Goal: Information Seeking & Learning: Check status

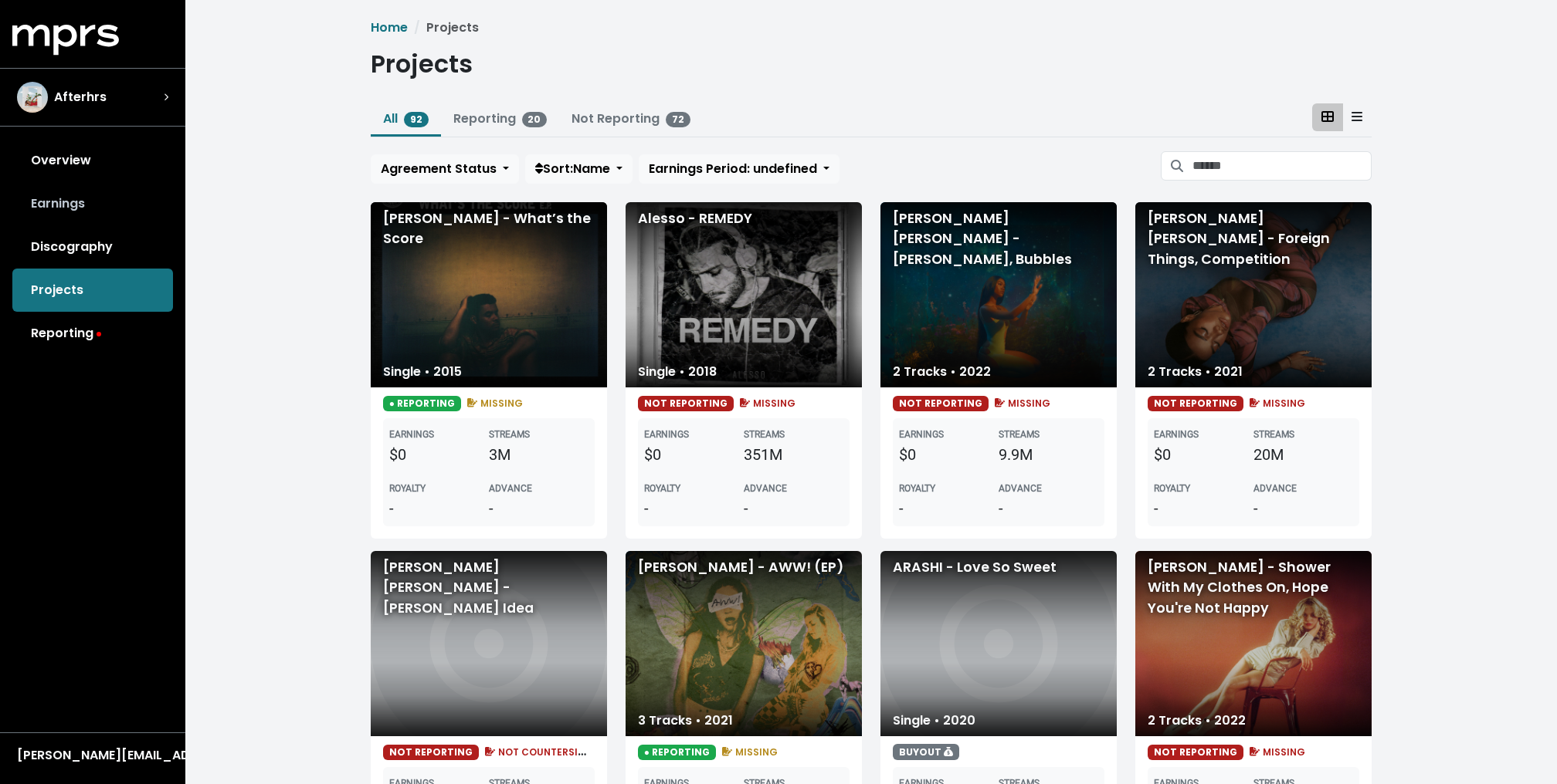
click at [103, 208] on link "Earnings" at bounding box center [92, 203] width 160 height 43
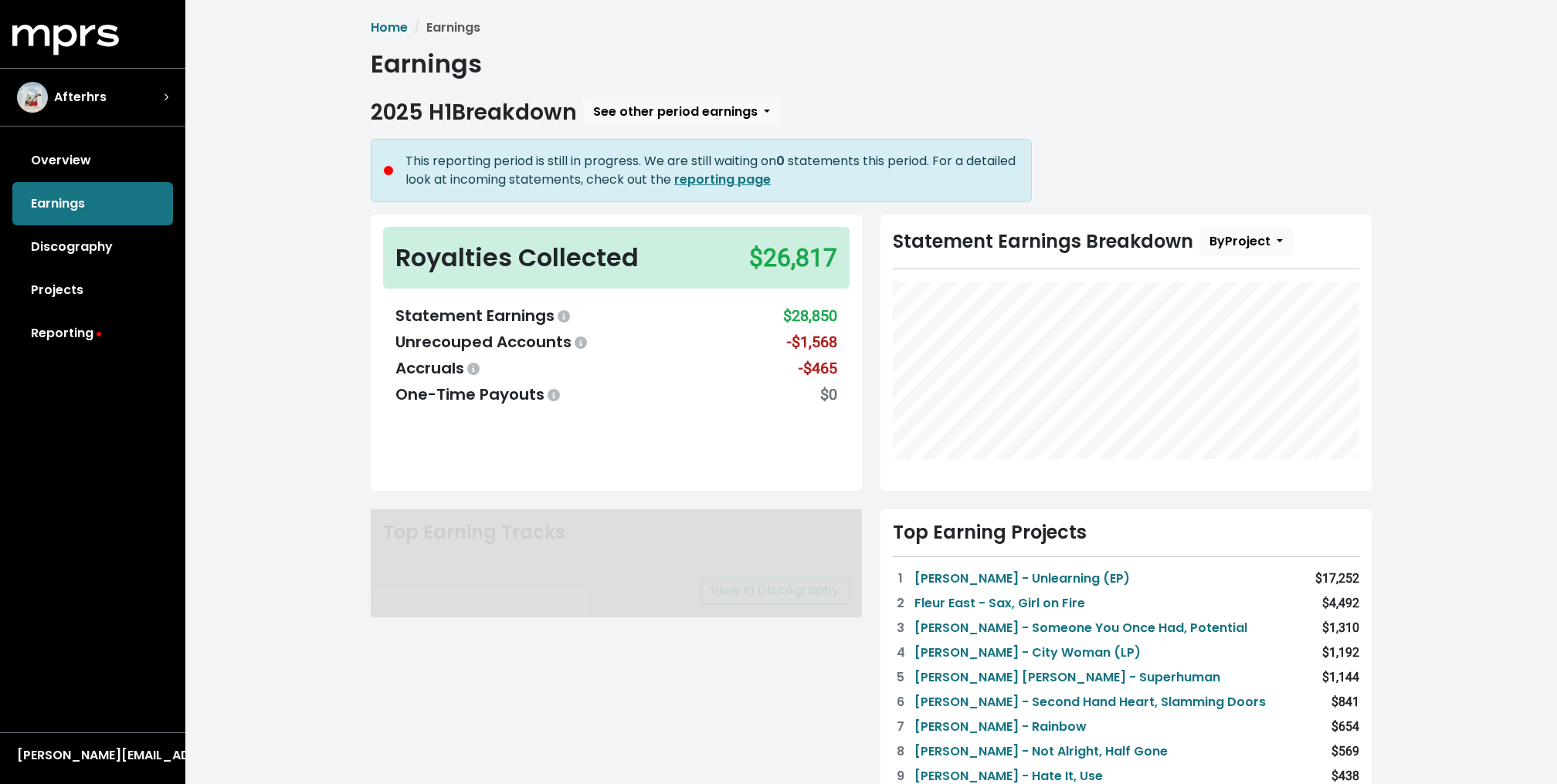
click at [275, 293] on div "Home Earnings Earnings 2025 H1 Breakdown See other period earnings This reporti…" at bounding box center [871, 682] width 1371 height 1365
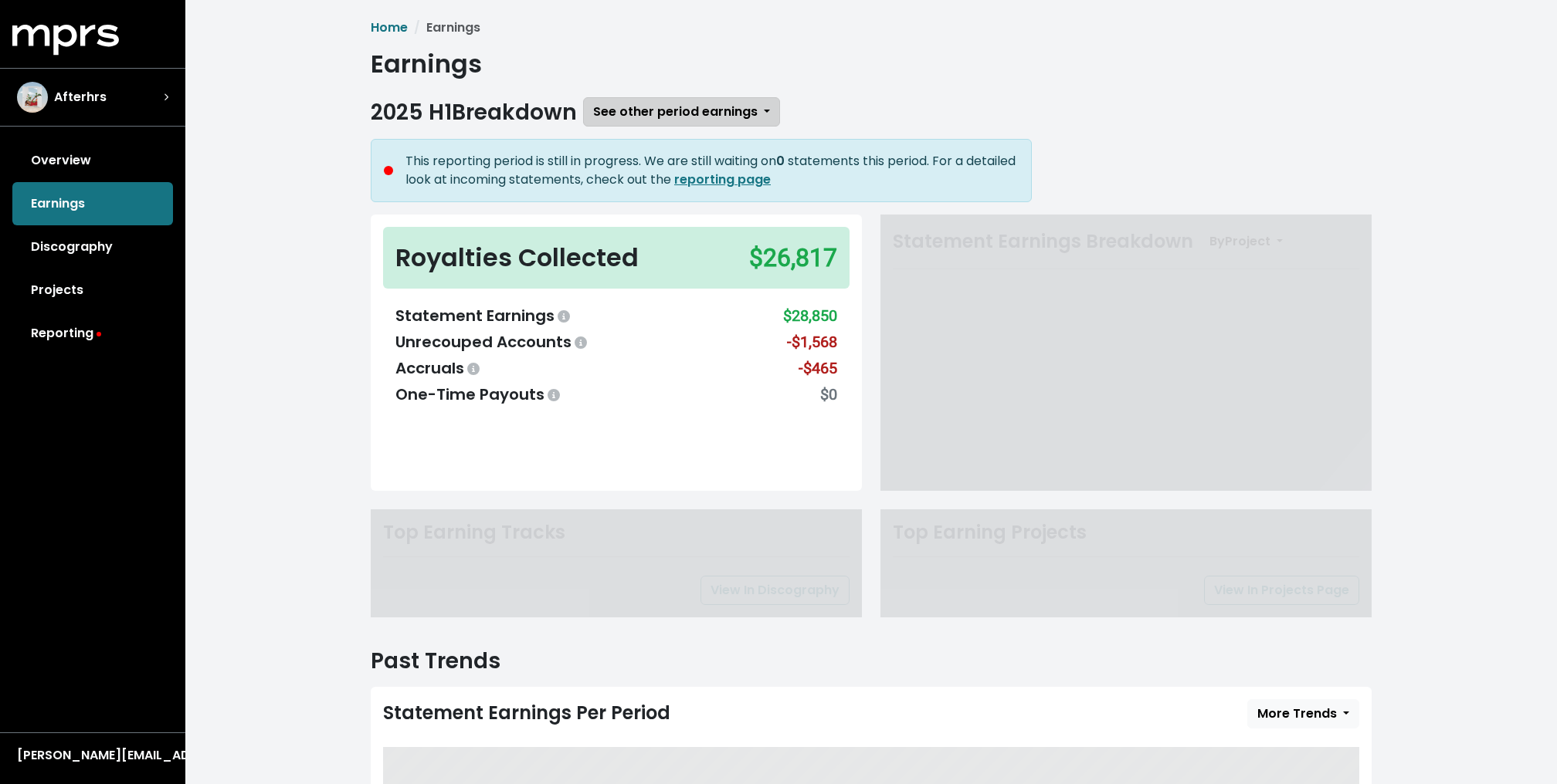
click at [717, 98] on button "See other period earnings" at bounding box center [681, 112] width 197 height 30
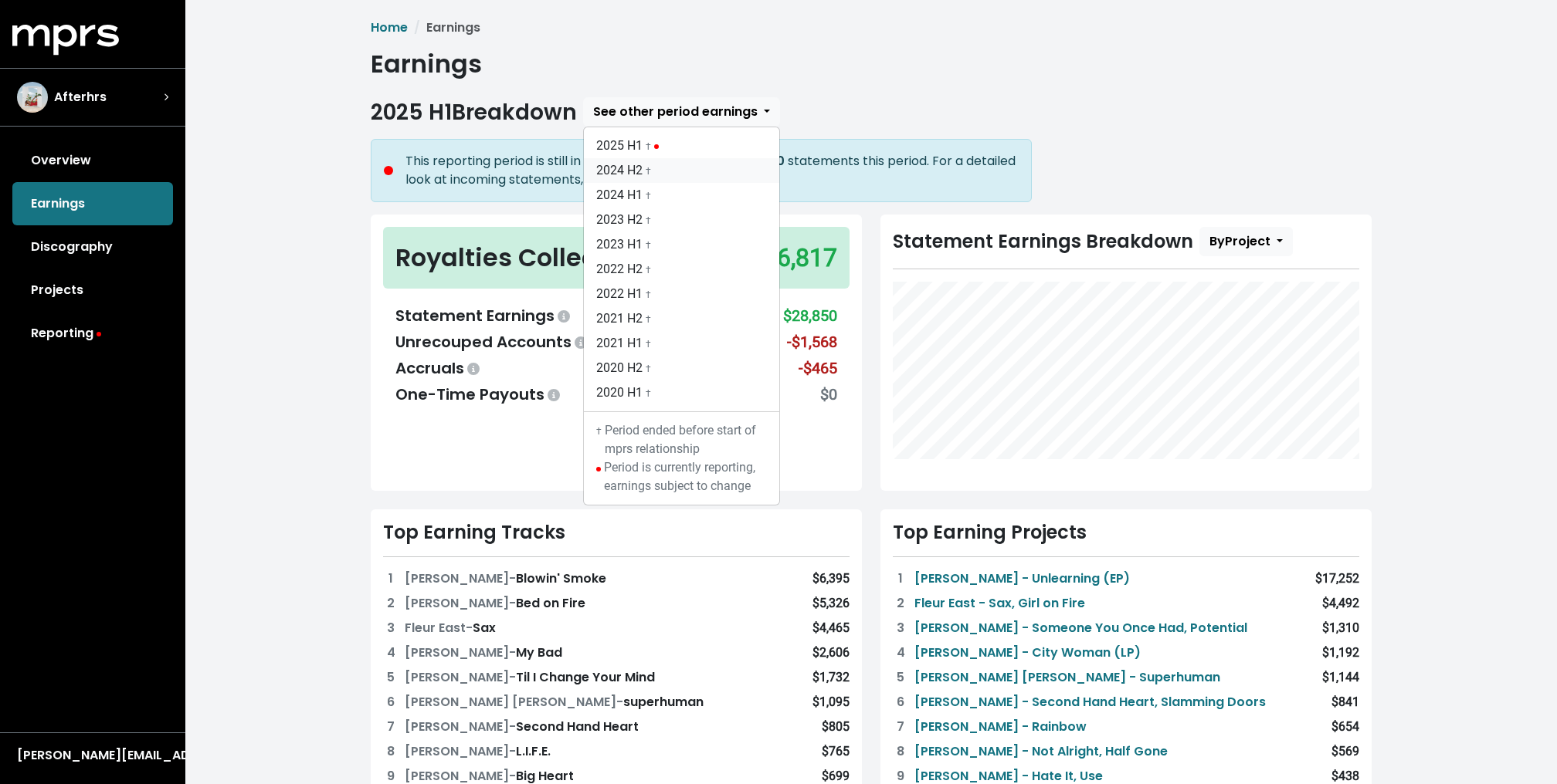
click at [637, 170] on link "2024 H2 †" at bounding box center [681, 171] width 195 height 25
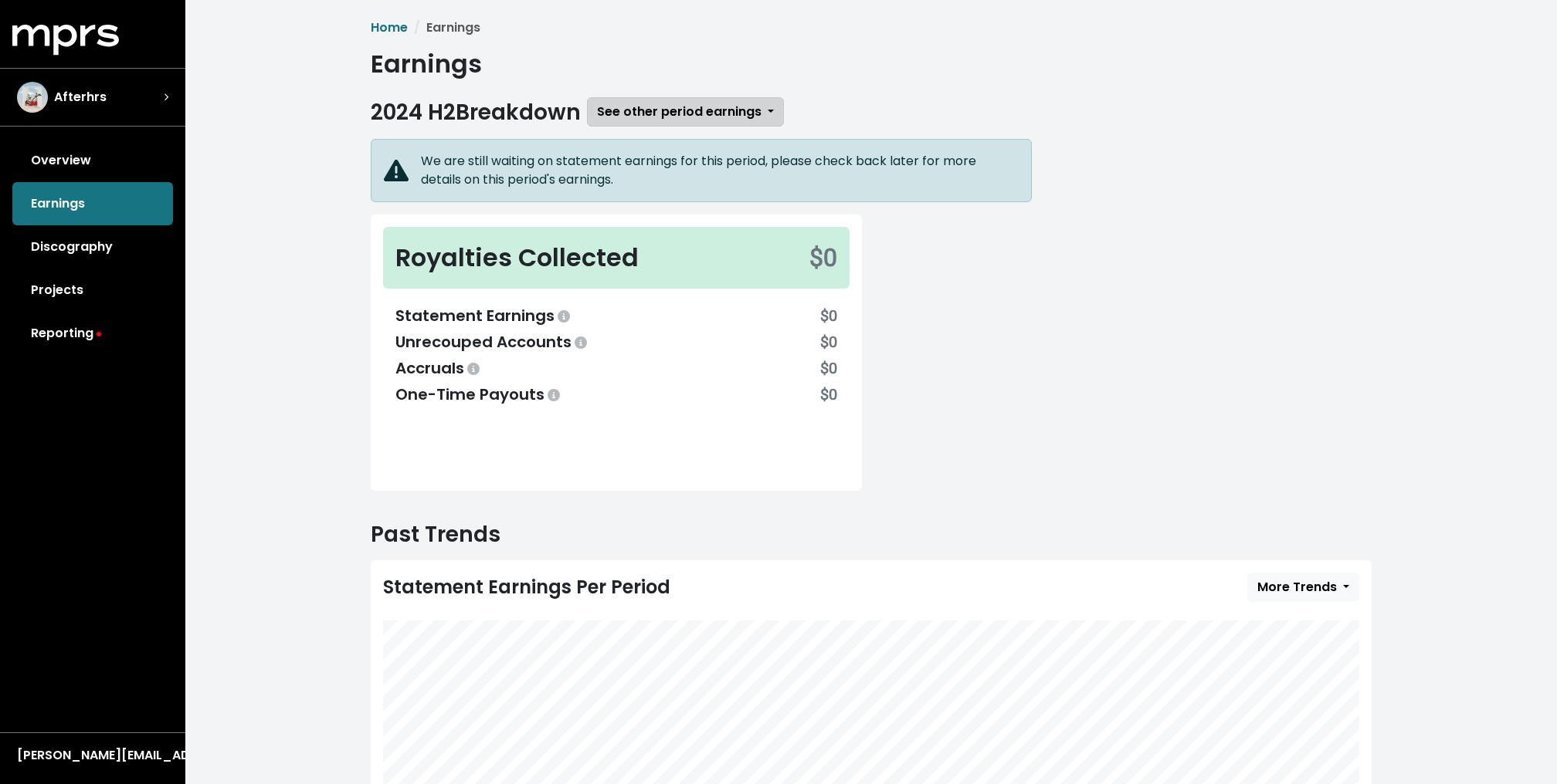
click at [649, 107] on span "See other period earnings" at bounding box center [679, 112] width 165 height 18
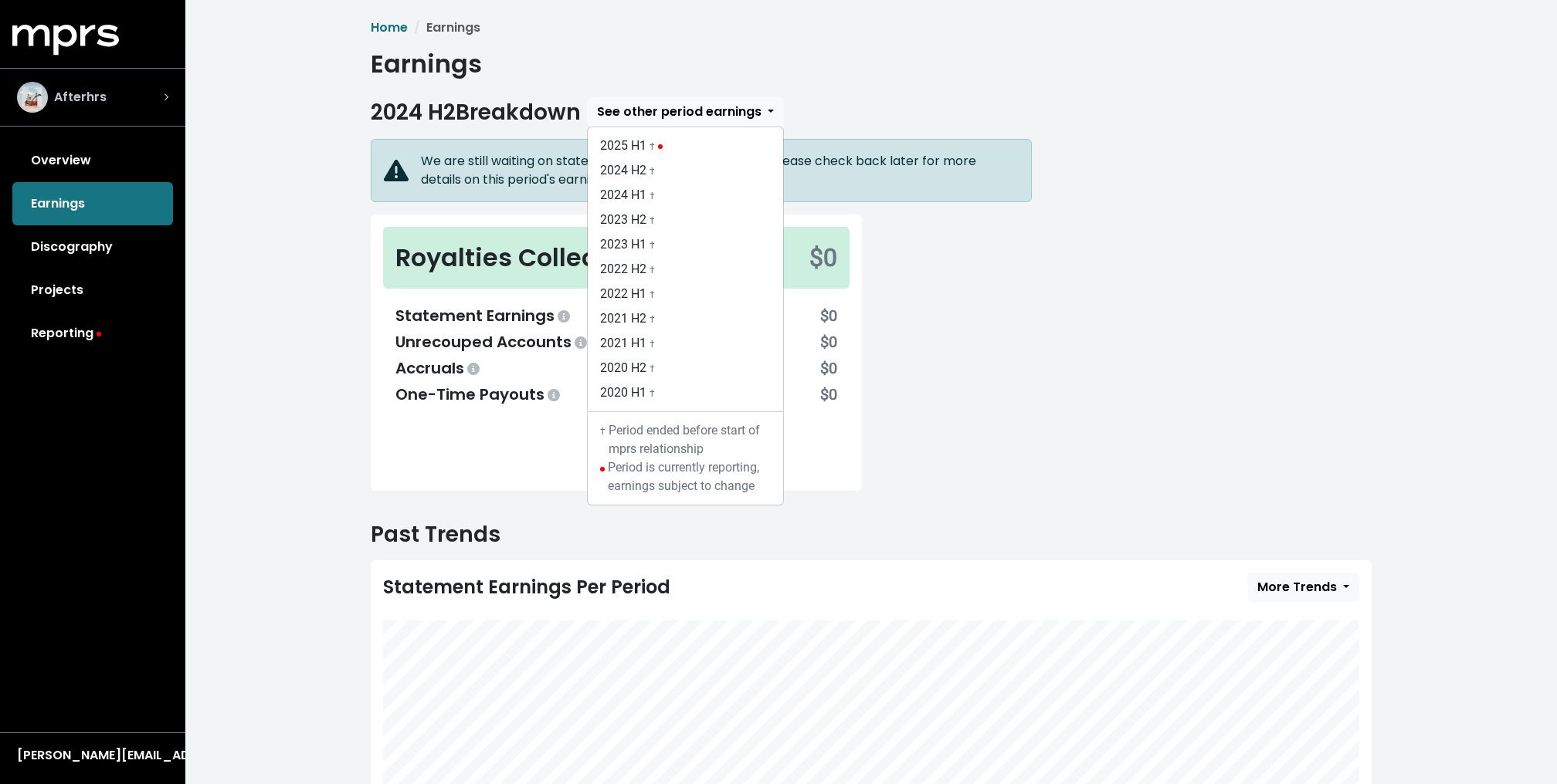
click at [110, 96] on div "Afterhrs" at bounding box center [92, 97] width 151 height 30
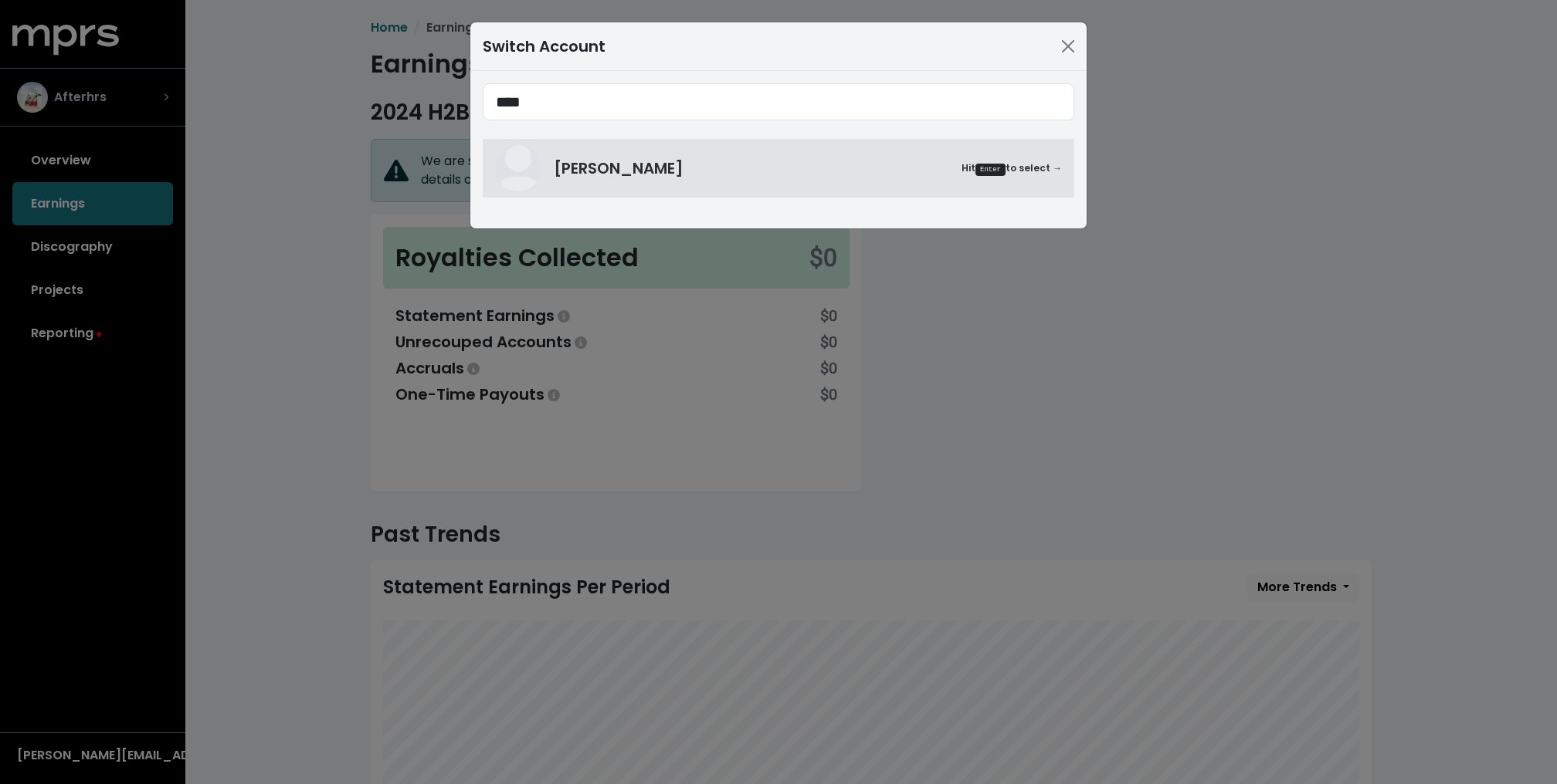
type input "****"
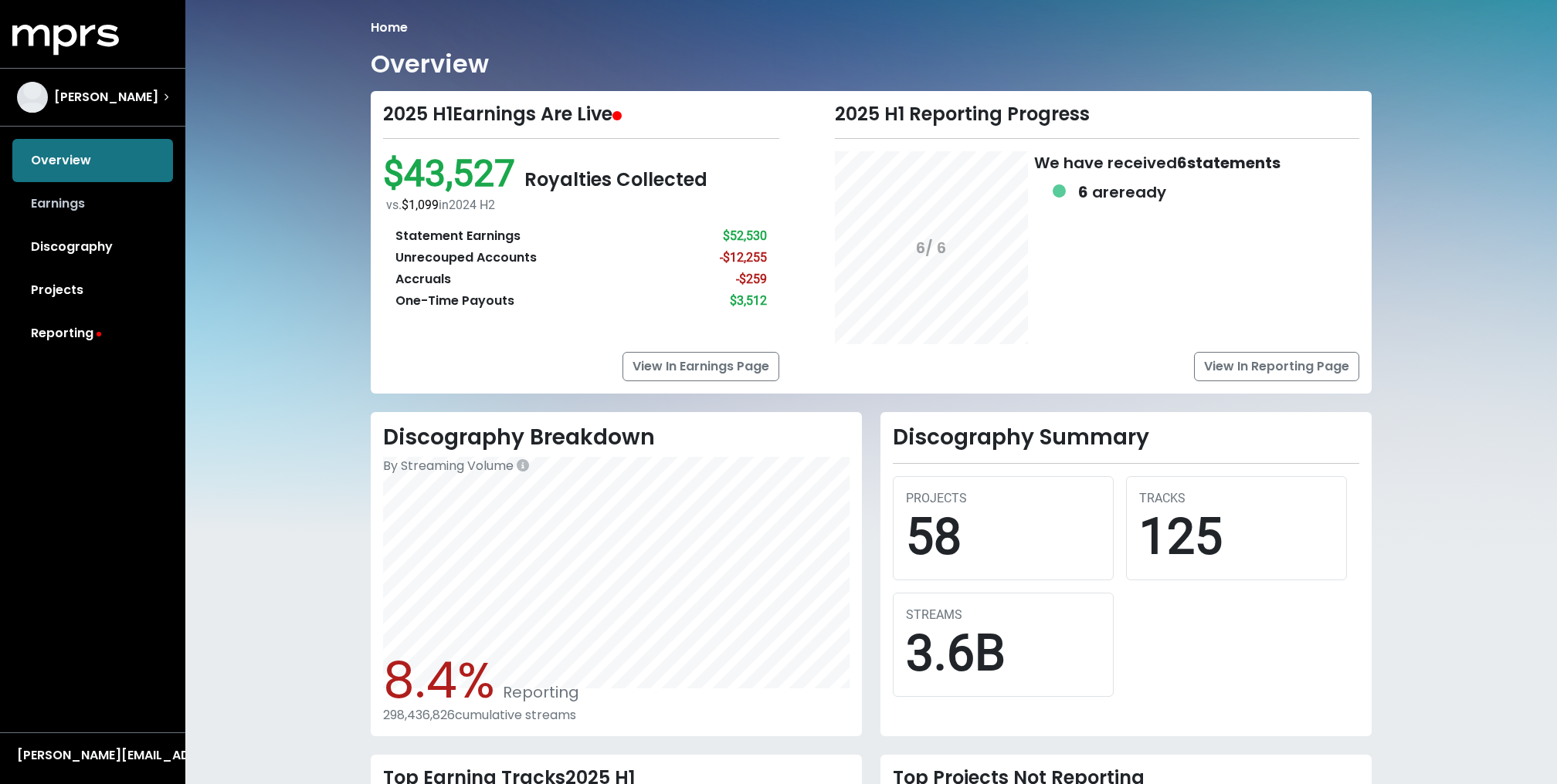
click at [106, 201] on link "Earnings" at bounding box center [92, 203] width 160 height 43
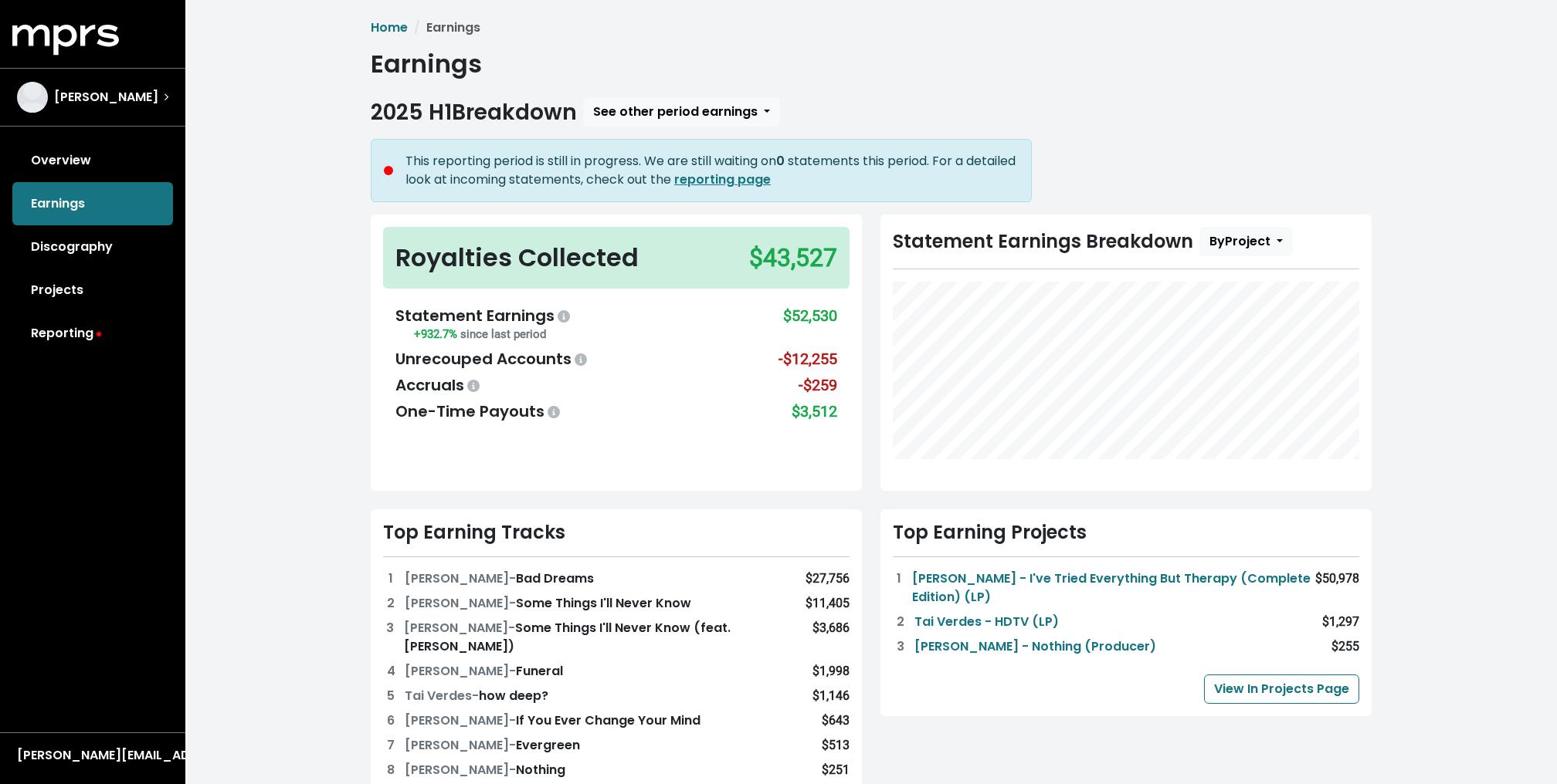
click at [253, 350] on div "Home Earnings Earnings 2025 H1 Breakdown See other period earnings This reporti…" at bounding box center [871, 692] width 1371 height 1383
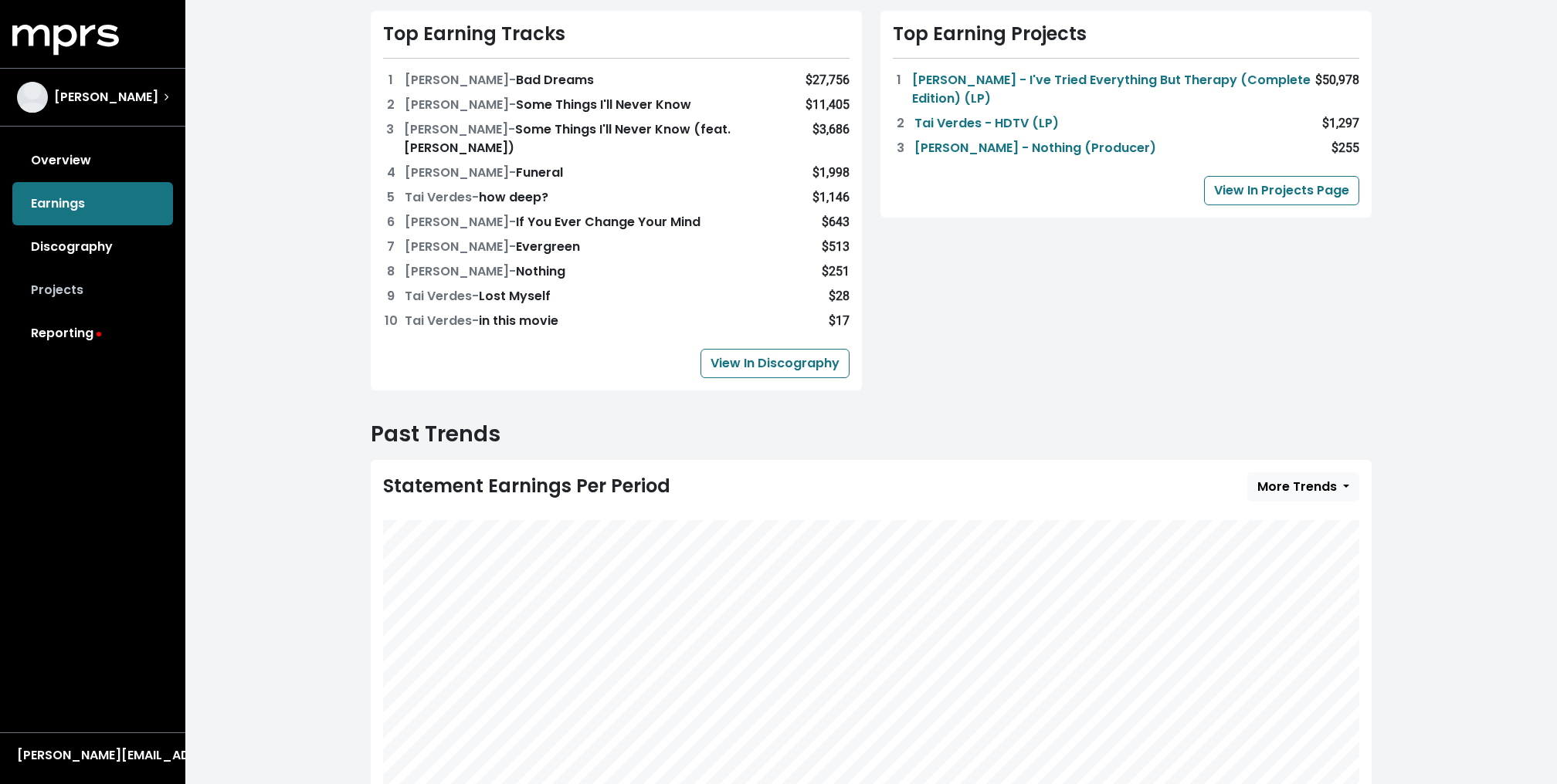
scroll to position [504, 0]
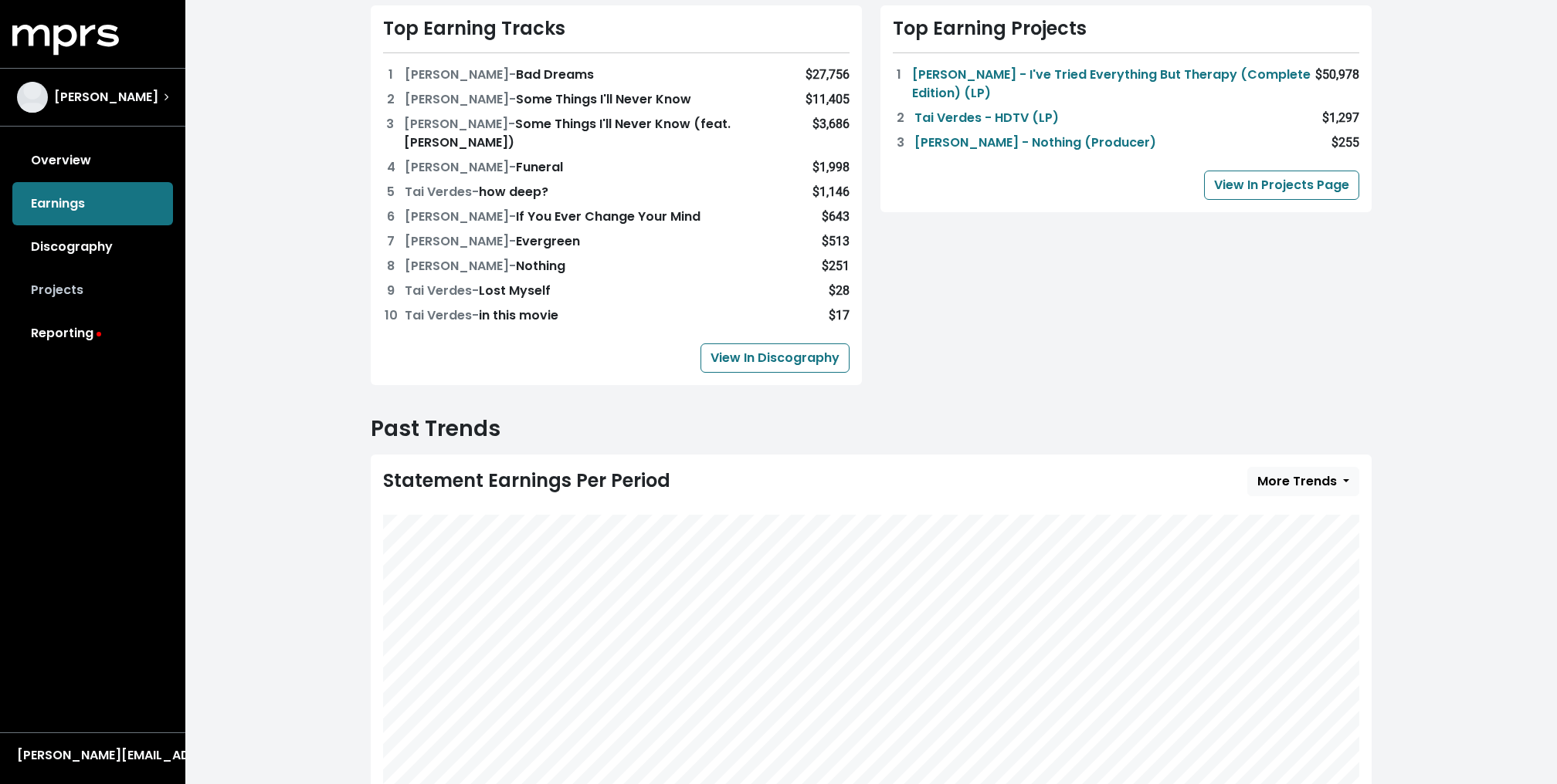
click at [86, 287] on link "Projects" at bounding box center [92, 290] width 160 height 43
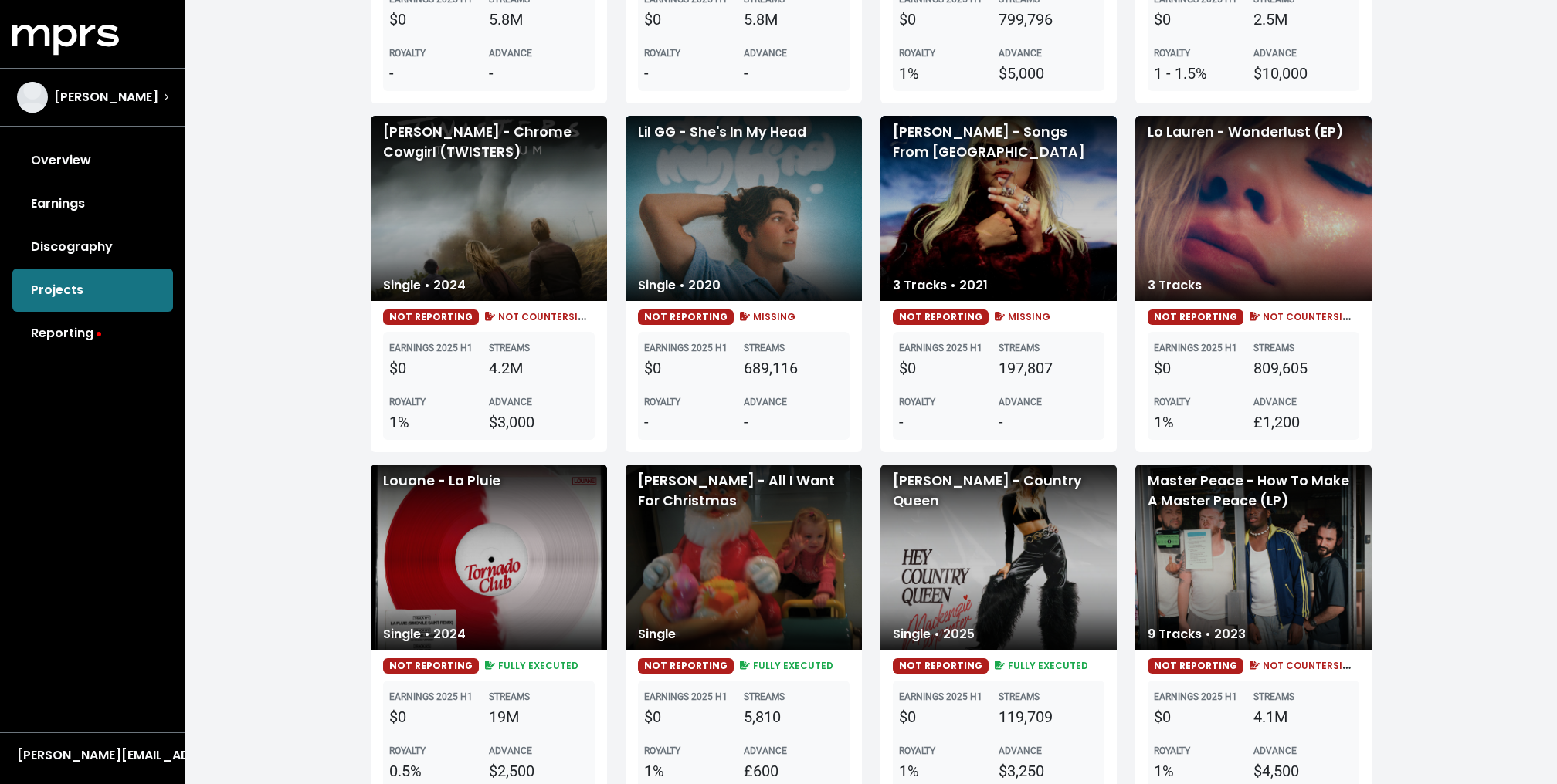
scroll to position [2295, 0]
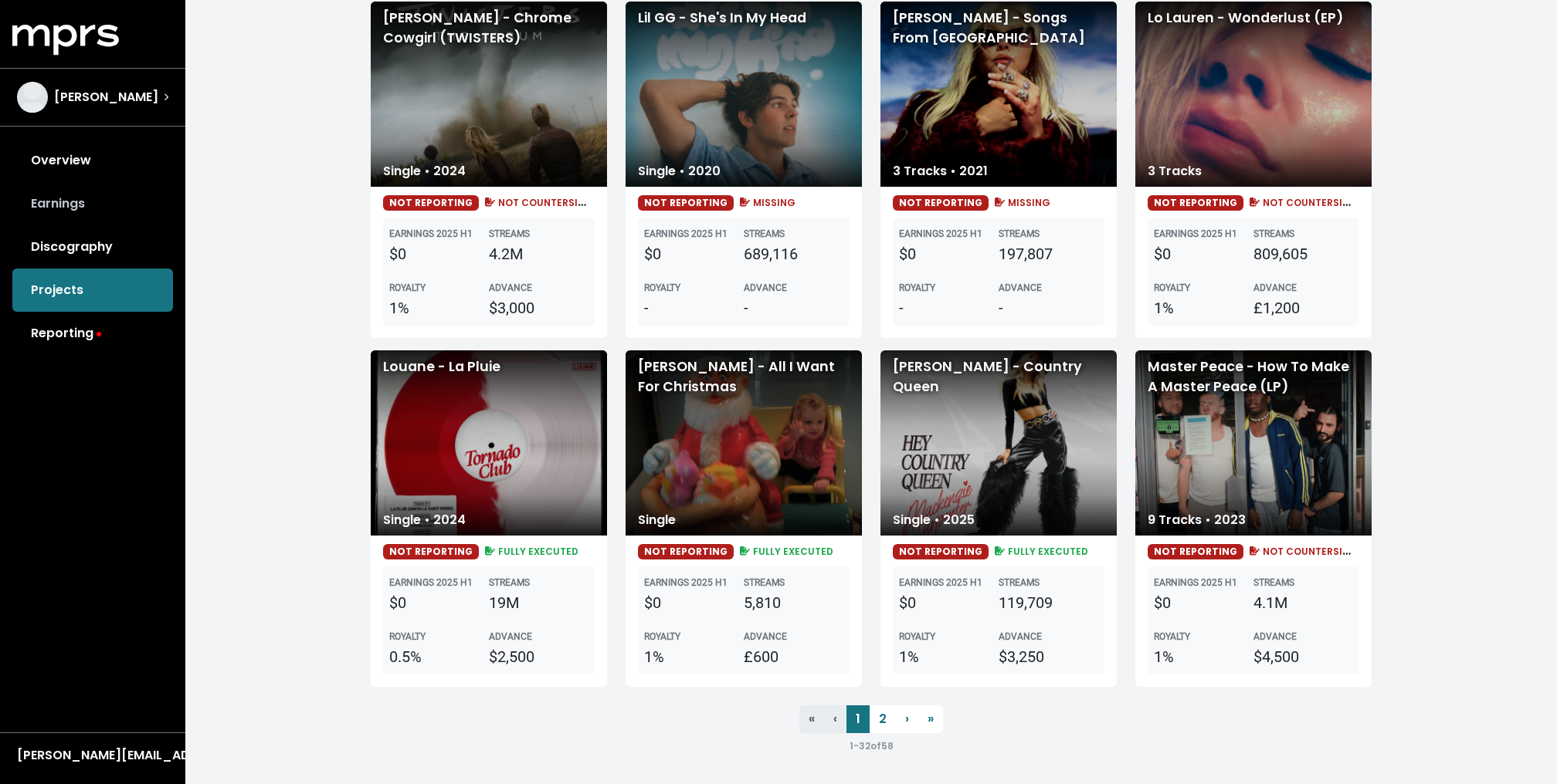
click at [70, 203] on link "Earnings" at bounding box center [92, 203] width 160 height 43
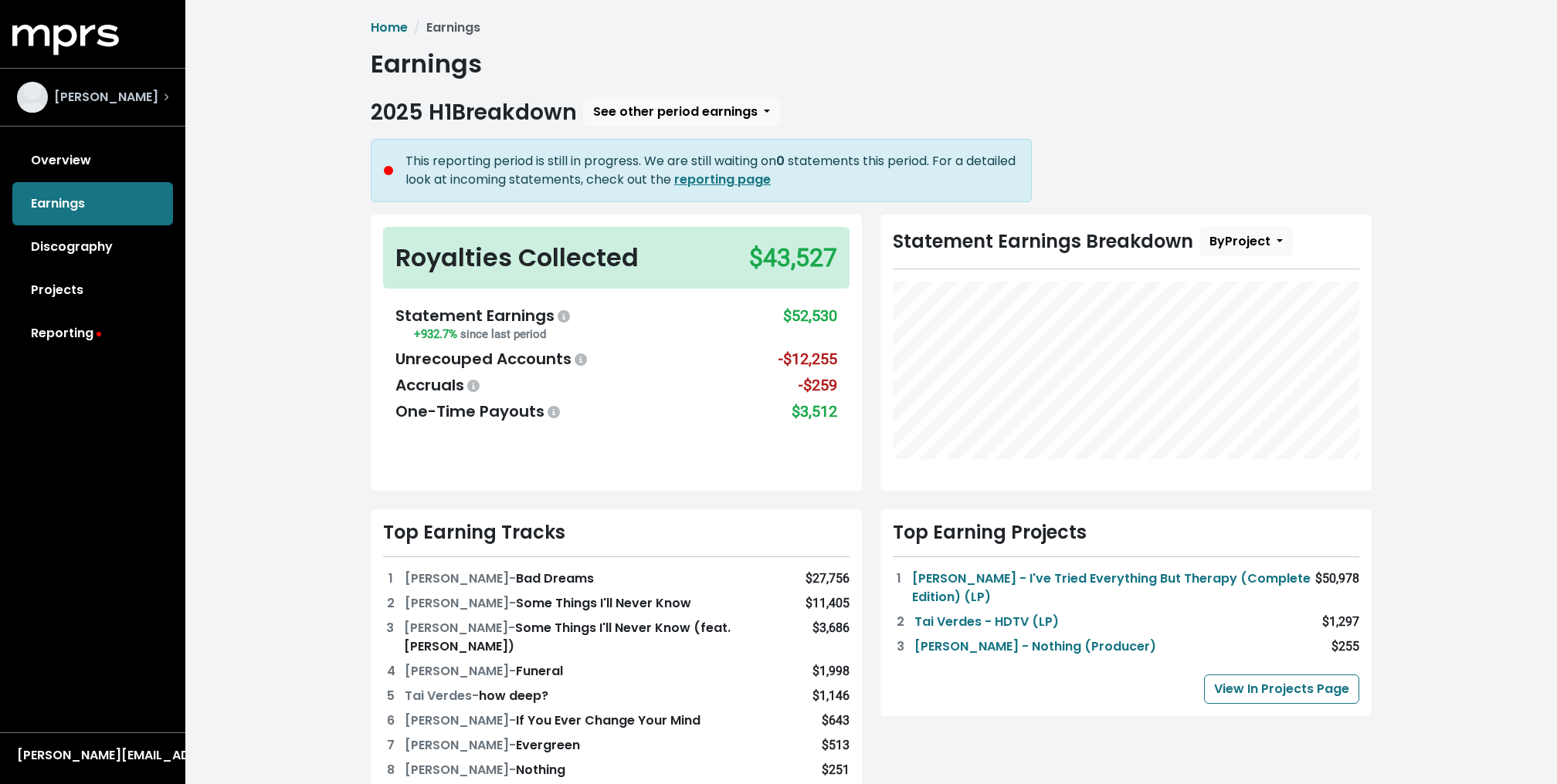
click at [88, 99] on span "Jeff Gunnell" at bounding box center [106, 97] width 104 height 19
